Goal: Navigation & Orientation: Find specific page/section

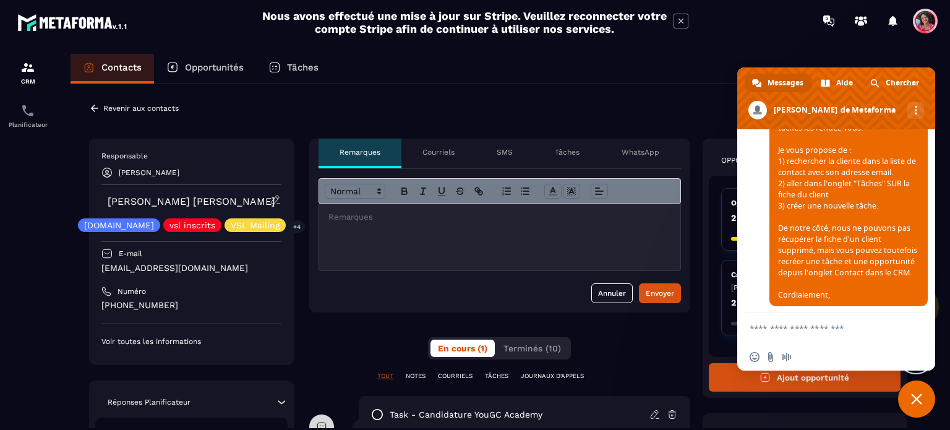
click at [126, 65] on p "Contacts" at bounding box center [121, 67] width 40 height 11
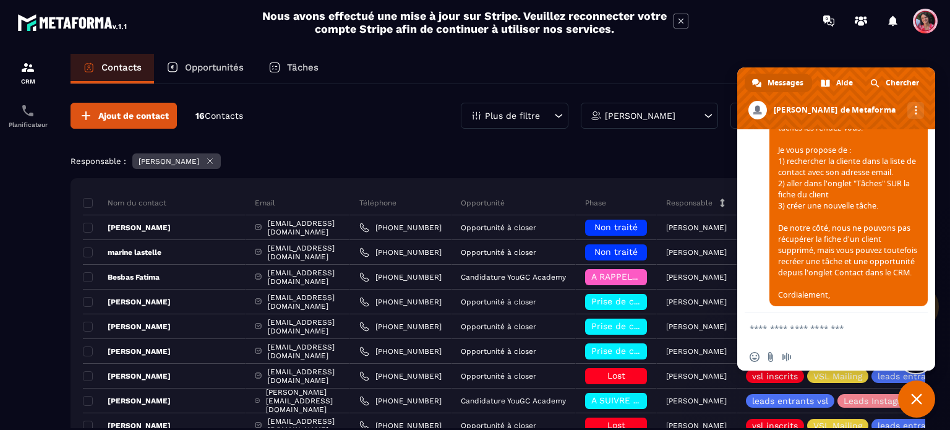
click at [628, 113] on p "[PERSON_NAME]" at bounding box center [640, 115] width 71 height 9
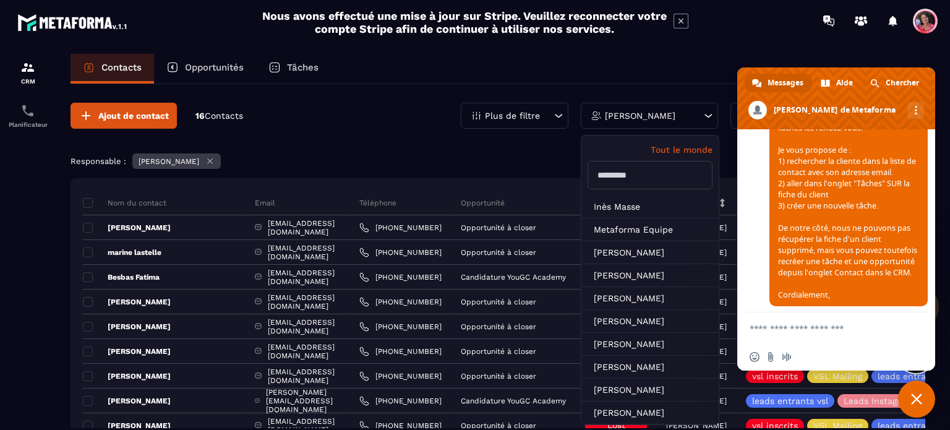
click at [683, 148] on p "Tout le monde" at bounding box center [650, 150] width 125 height 10
click at [214, 160] on icon at bounding box center [209, 160] width 9 height 9
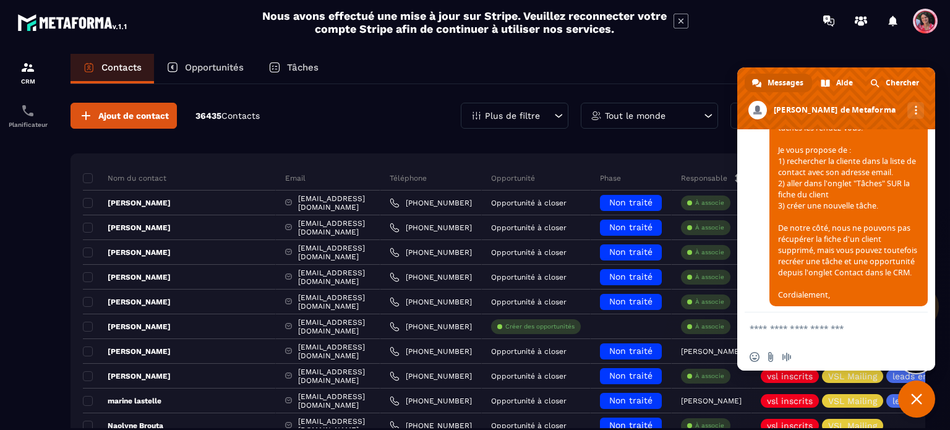
click at [759, 64] on div "Contacts Opportunités Tâches" at bounding box center [498, 69] width 855 height 30
click at [924, 395] on span "Fermer le chat" at bounding box center [916, 398] width 37 height 37
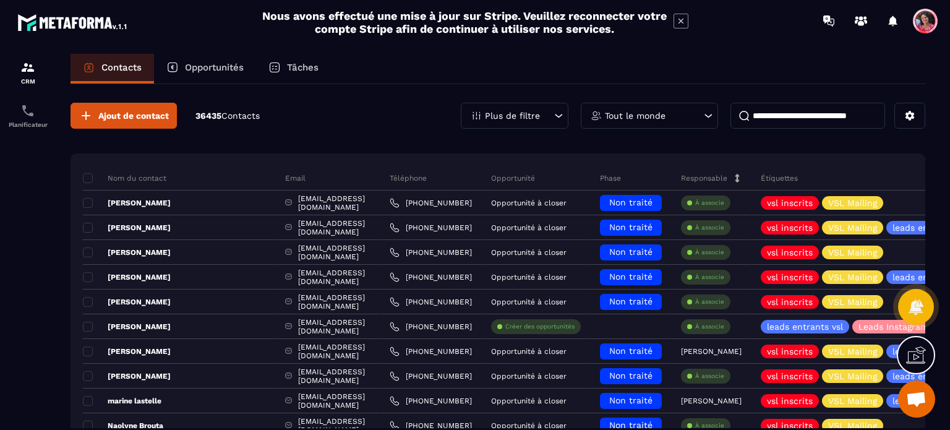
click at [798, 113] on input at bounding box center [807, 116] width 155 height 26
paste input "**********"
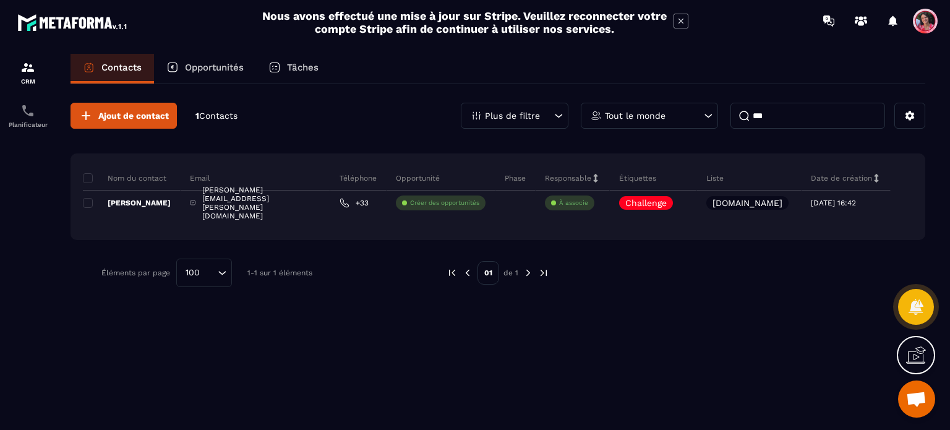
type input "*"
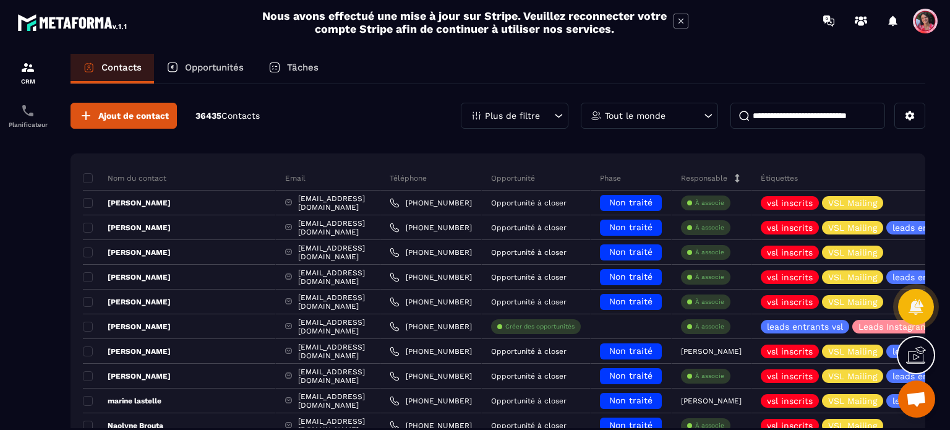
click at [918, 404] on span "Ouvrir le chat" at bounding box center [916, 399] width 20 height 17
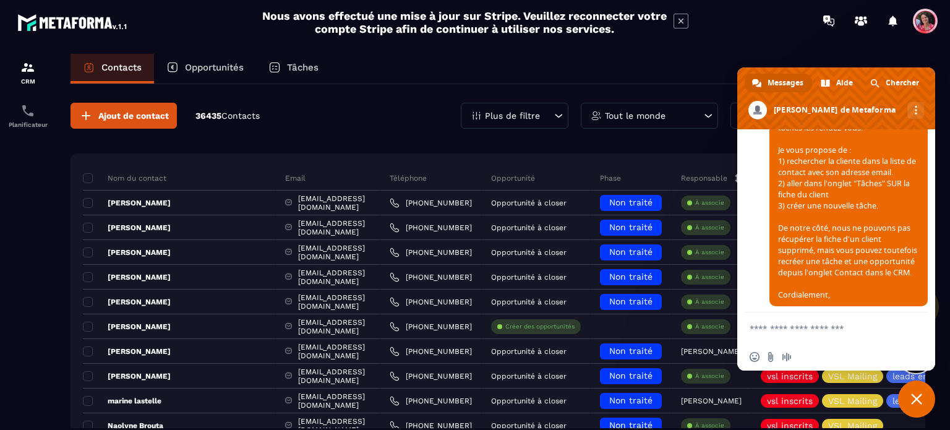
scroll to position [1180, 0]
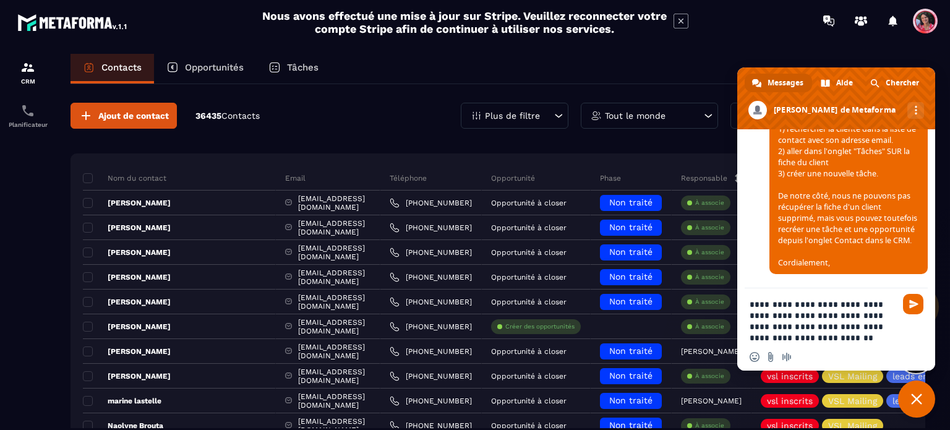
drag, startPoint x: 797, startPoint y: 318, endPoint x: 806, endPoint y: 318, distance: 9.3
click at [803, 318] on textarea "**********" at bounding box center [823, 321] width 146 height 45
type textarea "**********"
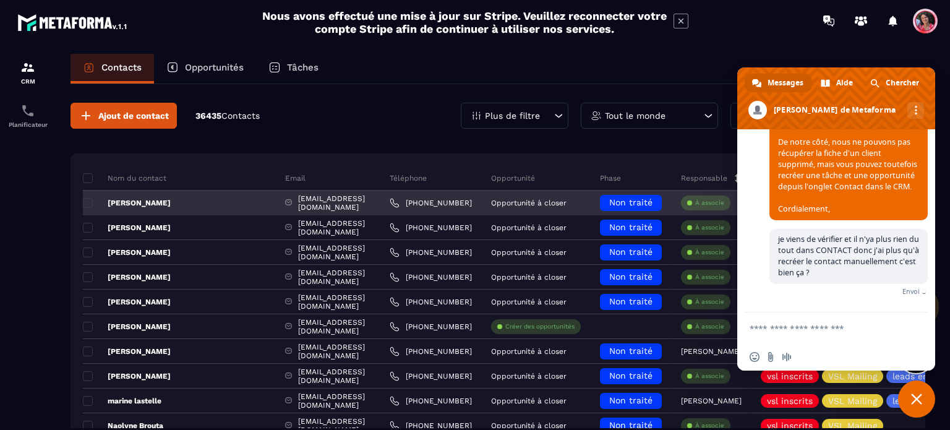
scroll to position [1247, 0]
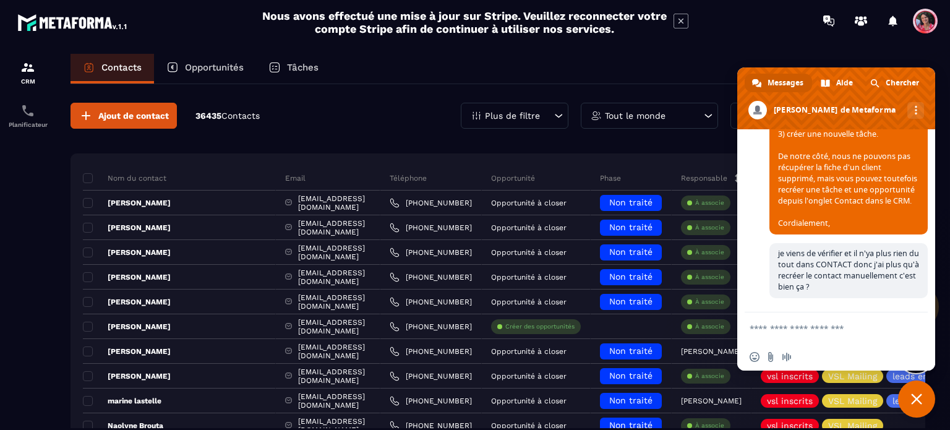
click at [782, 42] on section "CRM Planificateur Contacts Opportunités Tâches Ajout de contact 36435 Contacts …" at bounding box center [475, 253] width 950 height 424
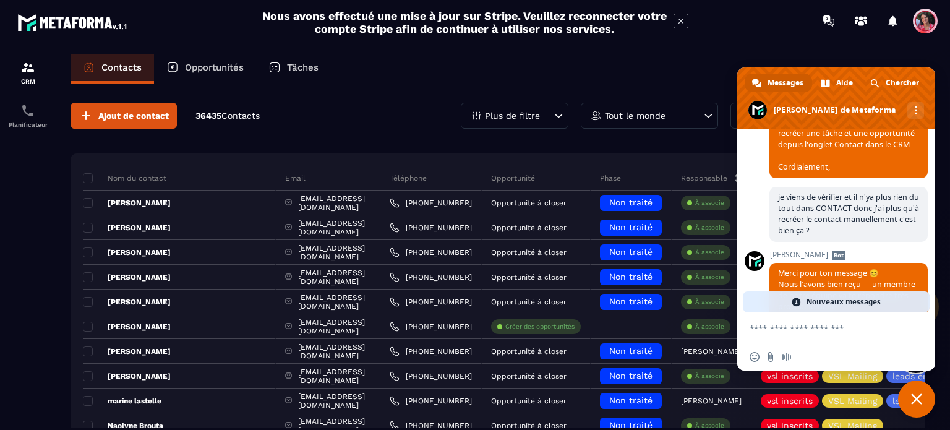
scroll to position [1260, 0]
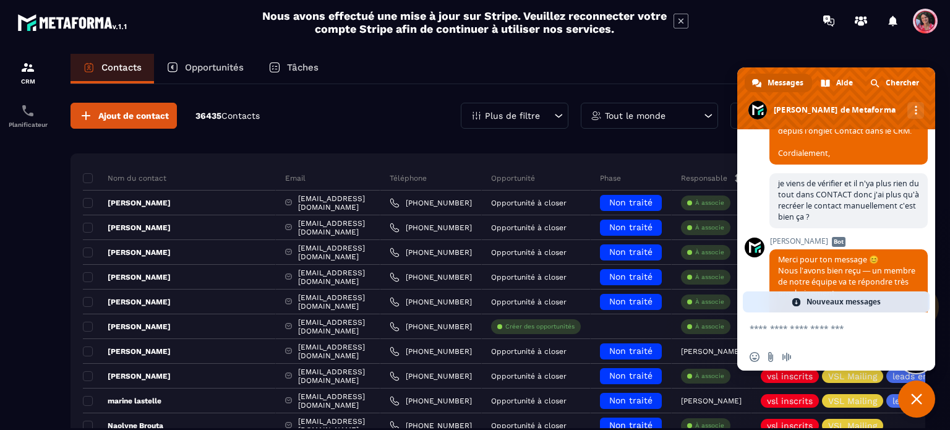
click at [886, 304] on div "Nouveaux messages" at bounding box center [836, 301] width 187 height 21
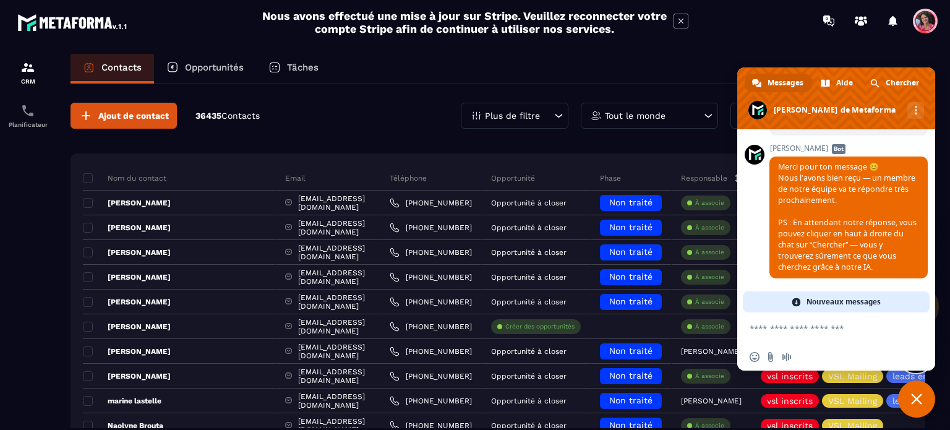
scroll to position [1415, 0]
click at [917, 400] on span "Fermer le chat" at bounding box center [916, 398] width 11 height 11
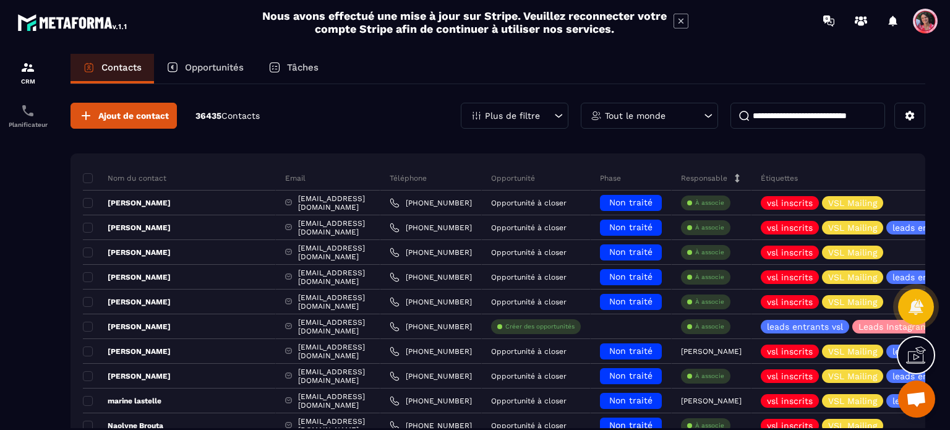
scroll to position [0, 0]
click at [602, 118] on div "Tout le monde" at bounding box center [649, 116] width 137 height 26
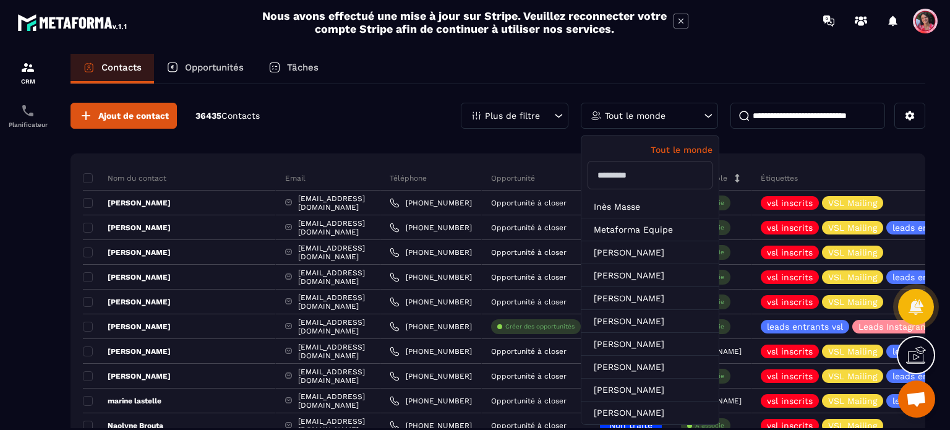
click at [636, 176] on input "text" at bounding box center [650, 175] width 125 height 28
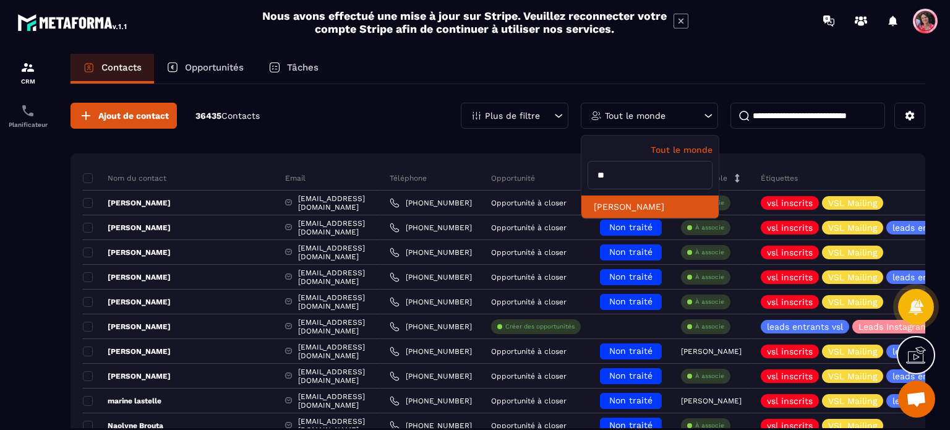
type input "**"
click at [641, 205] on li "[PERSON_NAME]" at bounding box center [649, 206] width 137 height 23
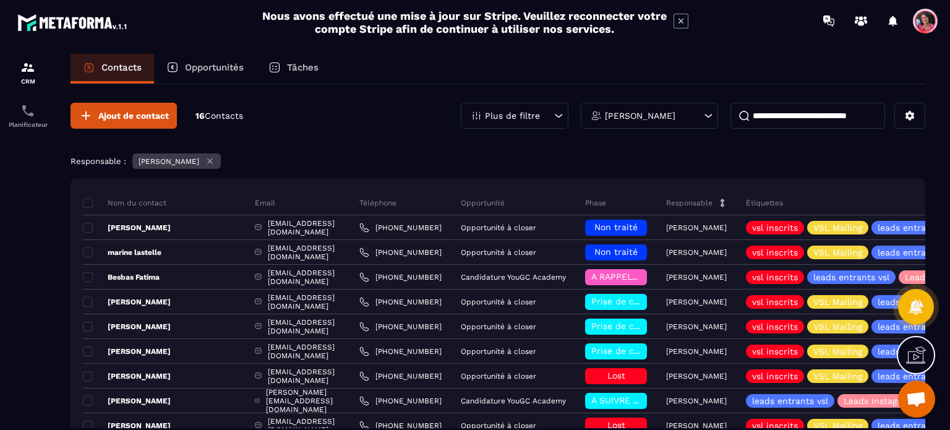
click at [227, 63] on p "Opportunités" at bounding box center [214, 67] width 59 height 11
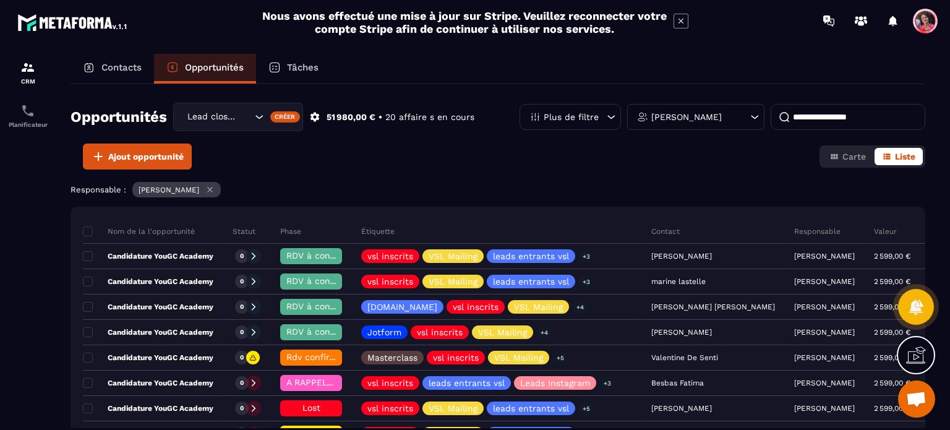
click at [288, 62] on div "Tâches" at bounding box center [293, 69] width 75 height 30
